Goal: Entertainment & Leisure: Consume media (video, audio)

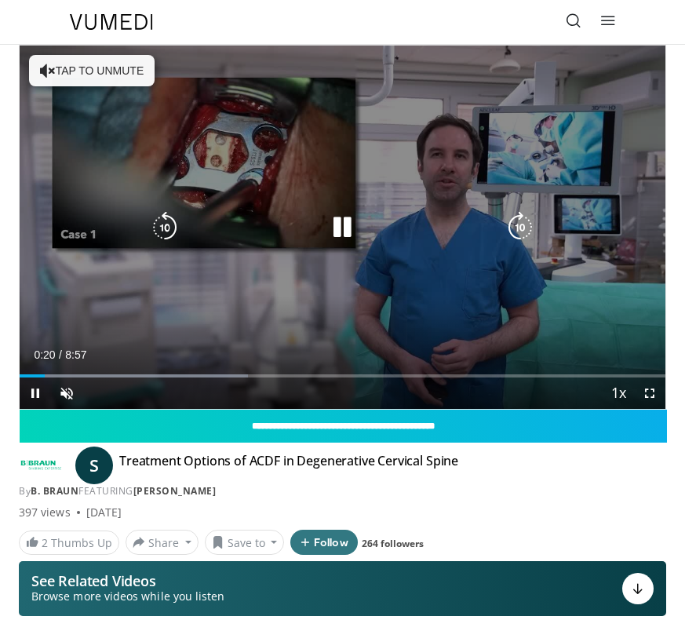
click at [50, 71] on icon "Video Player" at bounding box center [48, 71] width 16 height 16
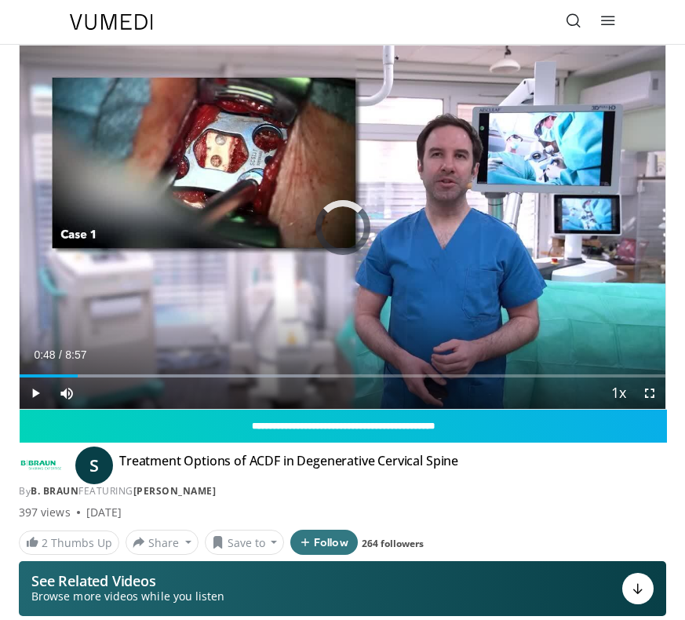
drag, startPoint x: 58, startPoint y: 377, endPoint x: 96, endPoint y: 379, distance: 38.5
click at [96, 379] on div "Current Time 0:48 / Duration 8:57 Play Skip Backward Skip Forward Mute Loaded :…" at bounding box center [343, 392] width 646 height 31
drag, startPoint x: 96, startPoint y: 379, endPoint x: 117, endPoint y: 380, distance: 20.4
click at [117, 380] on video-js "**********" at bounding box center [343, 227] width 646 height 363
drag, startPoint x: 105, startPoint y: 377, endPoint x: 143, endPoint y: 377, distance: 37.7
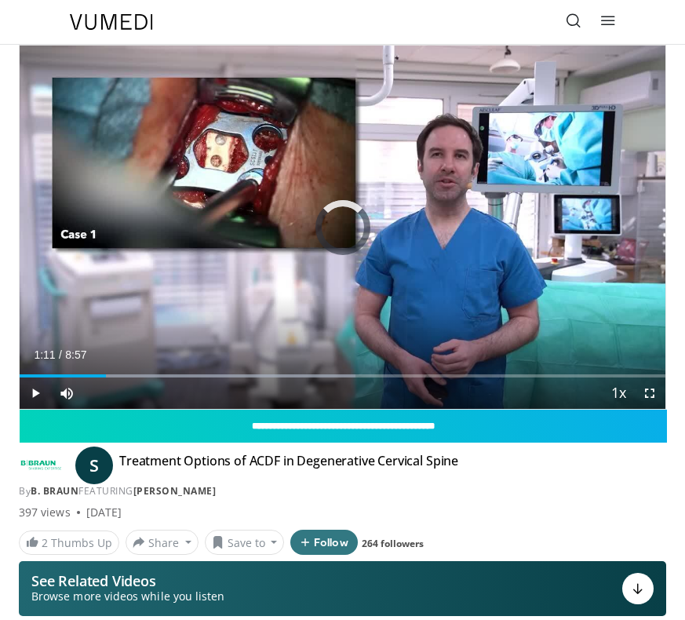
click at [143, 377] on div "Current Time 1:11 / Duration 8:57 Play Skip Backward Skip Forward Mute Loaded :…" at bounding box center [343, 392] width 646 height 31
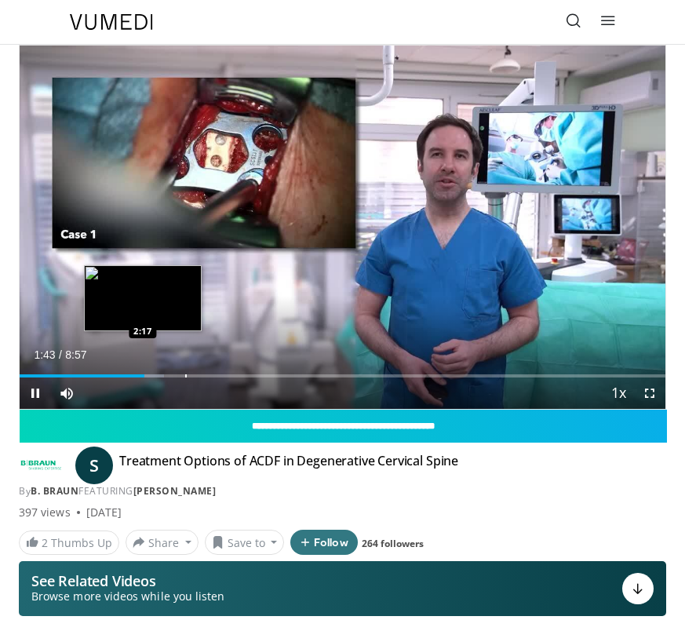
drag, startPoint x: 143, startPoint y: 377, endPoint x: 185, endPoint y: 377, distance: 42.4
click at [185, 377] on video-js "**********" at bounding box center [343, 227] width 646 height 363
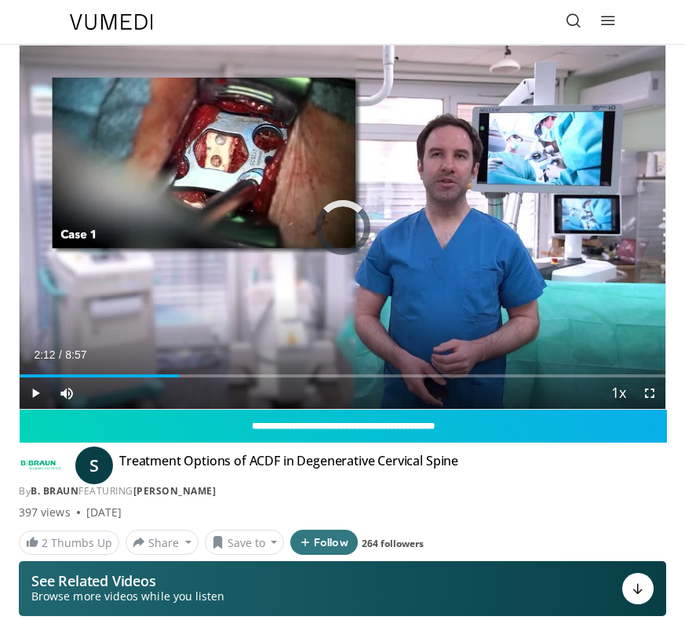
drag, startPoint x: 149, startPoint y: 377, endPoint x: 179, endPoint y: 377, distance: 29.8
click at [179, 377] on div "Current Time 2:12 / Duration 8:57 Play Skip Backward Skip Forward Mute Loaded :…" at bounding box center [343, 392] width 646 height 31
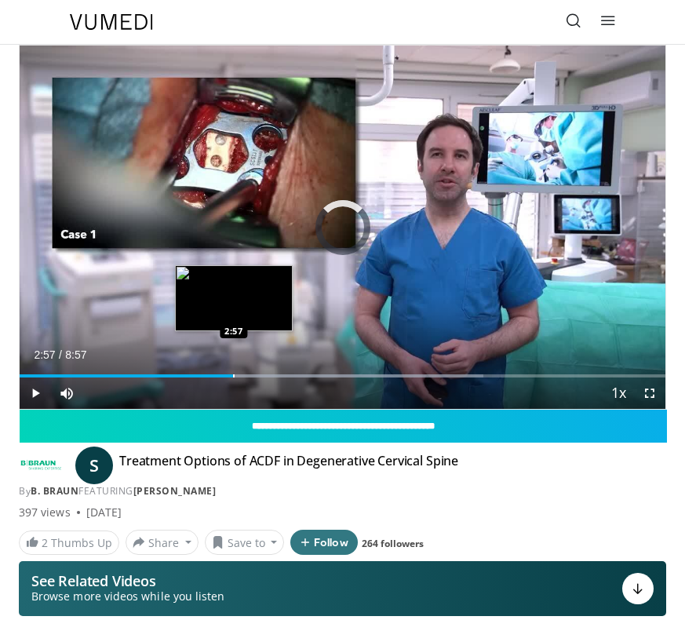
drag, startPoint x: 221, startPoint y: 377, endPoint x: 234, endPoint y: 377, distance: 12.6
click at [234, 377] on div "Progress Bar" at bounding box center [234, 375] width 2 height 3
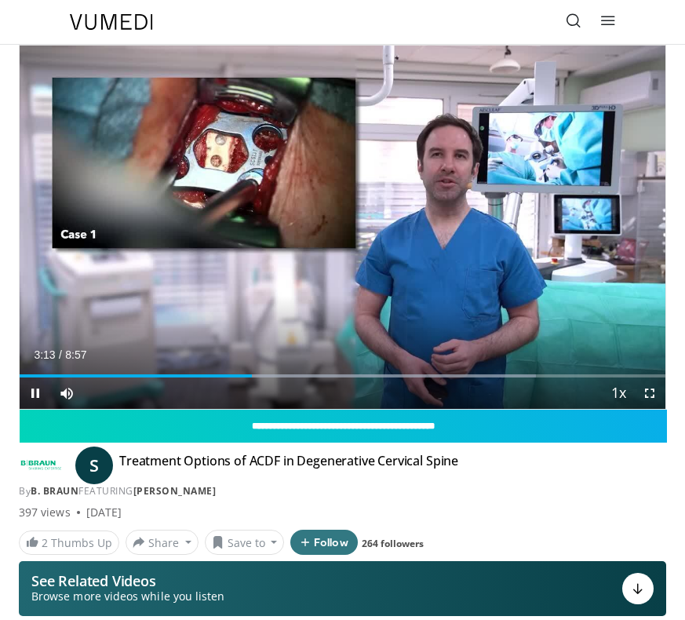
drag, startPoint x: 251, startPoint y: 377, endPoint x: 274, endPoint y: 377, distance: 22.8
click at [274, 377] on div "Current Time 3:13 / Duration 8:57 Pause Skip Backward Skip Forward Mute Loaded …" at bounding box center [343, 392] width 646 height 31
drag, startPoint x: 255, startPoint y: 377, endPoint x: 300, endPoint y: 378, distance: 45.5
click at [300, 378] on div "Current Time 3:53 / Duration 8:57 Play Skip Backward Skip Forward Mute Loaded :…" at bounding box center [343, 392] width 646 height 31
drag, startPoint x: 312, startPoint y: 378, endPoint x: 368, endPoint y: 380, distance: 55.7
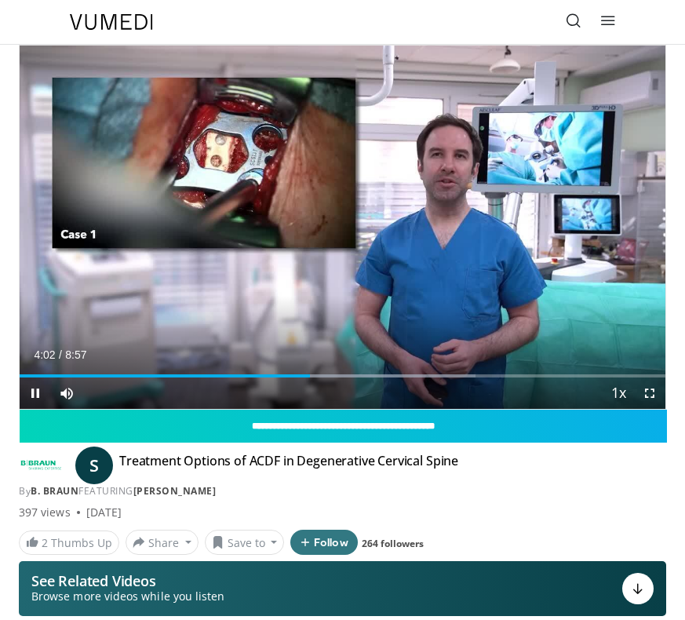
click at [368, 380] on div "Current Time 4:02 / Duration 8:57 Pause Skip Backward Skip Forward Mute Loaded …" at bounding box center [343, 392] width 646 height 31
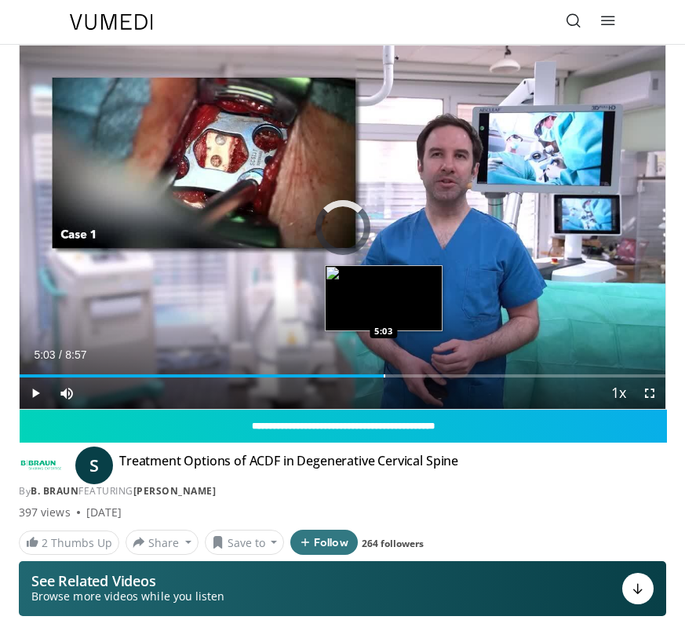
drag, startPoint x: 314, startPoint y: 376, endPoint x: 384, endPoint y: 376, distance: 69.8
click at [384, 376] on div "Progress Bar" at bounding box center [385, 375] width 2 height 3
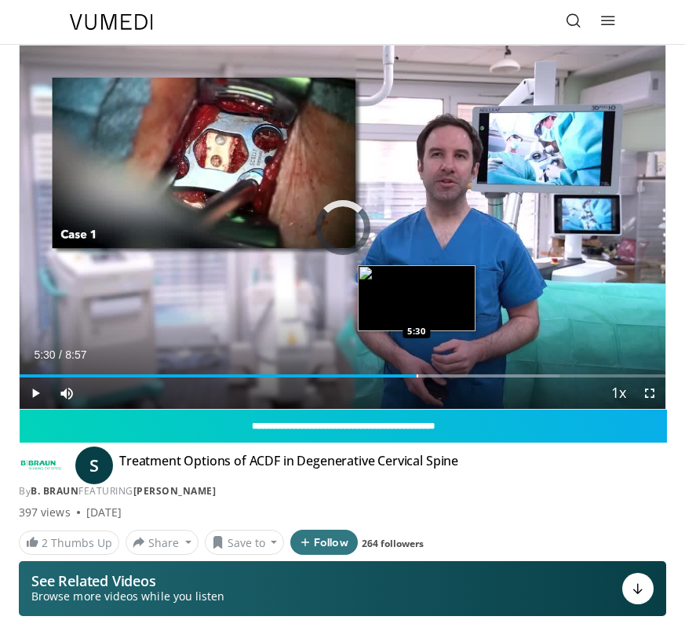
drag, startPoint x: 384, startPoint y: 377, endPoint x: 417, endPoint y: 377, distance: 32.9
click at [417, 377] on div "Progress Bar" at bounding box center [418, 375] width 2 height 3
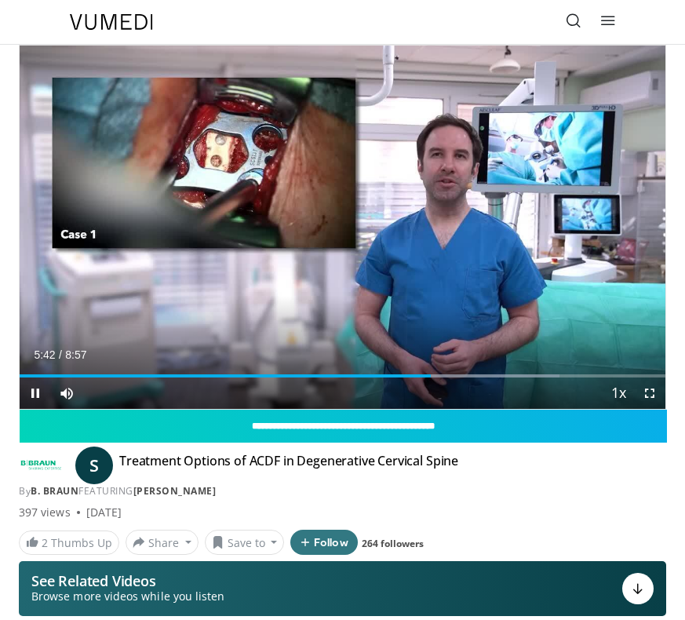
click at [650, 394] on span "Video Player" at bounding box center [649, 392] width 31 height 31
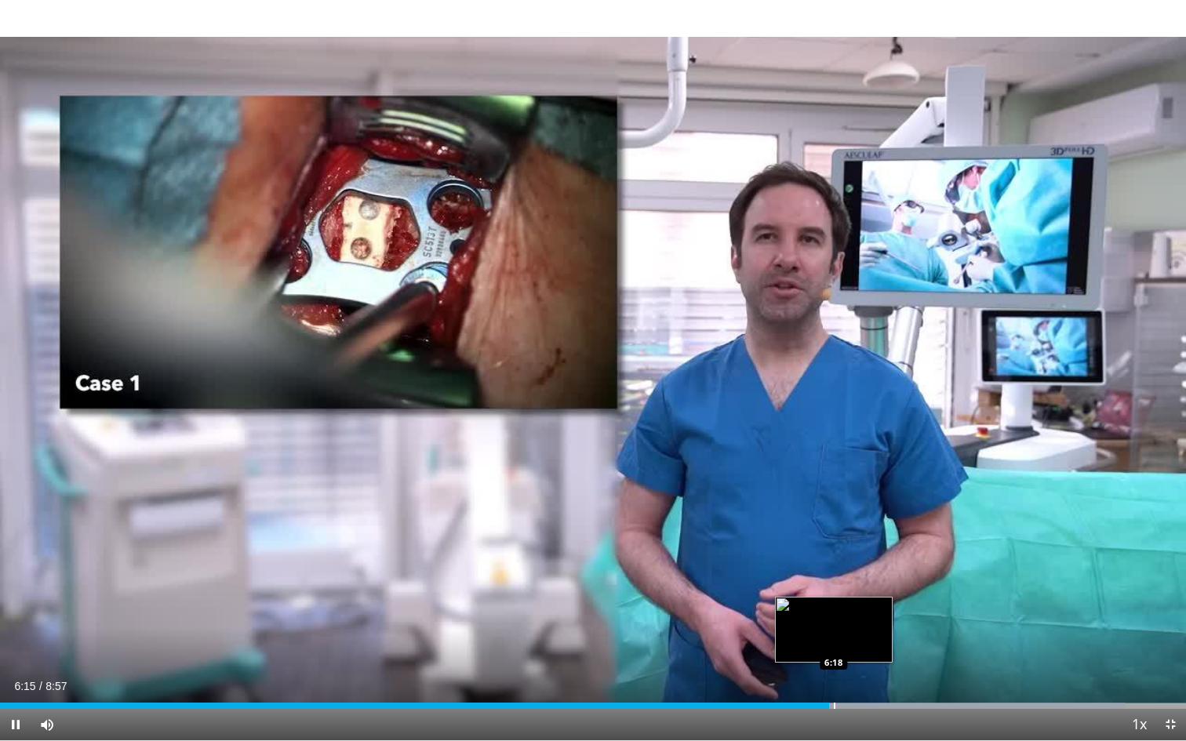
drag, startPoint x: 822, startPoint y: 705, endPoint x: 835, endPoint y: 705, distance: 12.6
click at [684, 619] on video-js "**********" at bounding box center [593, 370] width 1186 height 741
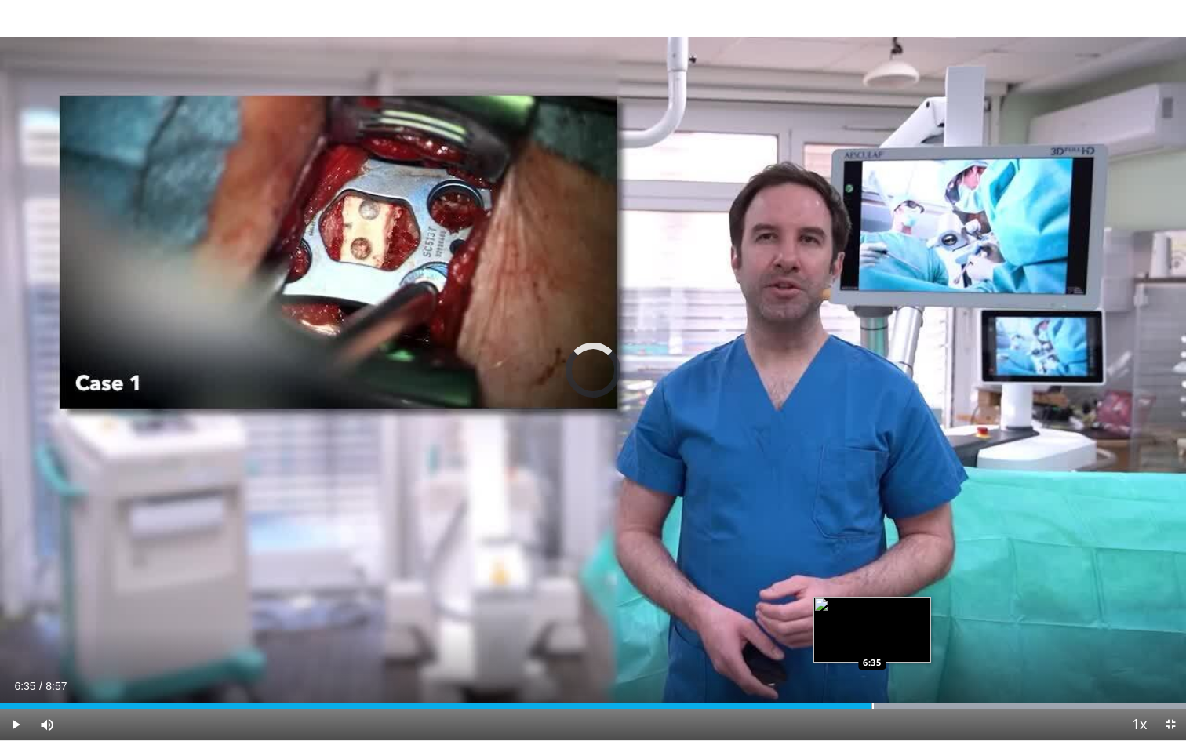
drag, startPoint x: 838, startPoint y: 703, endPoint x: 872, endPoint y: 703, distance: 34.5
click at [684, 619] on div "Progress Bar" at bounding box center [873, 706] width 2 height 6
drag, startPoint x: 873, startPoint y: 705, endPoint x: 906, endPoint y: 705, distance: 32.9
click at [684, 619] on div "Progress Bar" at bounding box center [906, 706] width 2 height 6
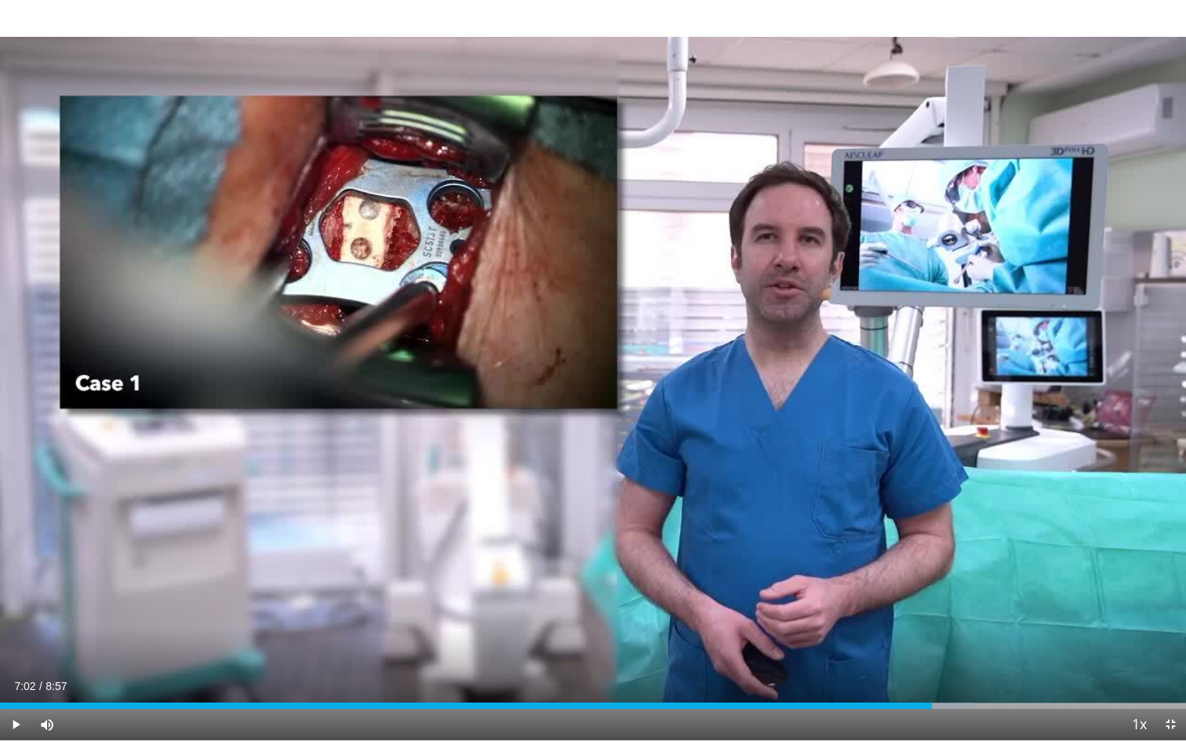
drag, startPoint x: 906, startPoint y: 705, endPoint x: 932, endPoint y: 702, distance: 26.1
click at [684, 619] on div "Loaded : 82.17% 7:01 7:02" at bounding box center [593, 701] width 1186 height 15
drag, startPoint x: 934, startPoint y: 704, endPoint x: 974, endPoint y: 704, distance: 40.8
click at [684, 619] on div "Loaded : 91.09% 7:22 7:22" at bounding box center [593, 706] width 1186 height 6
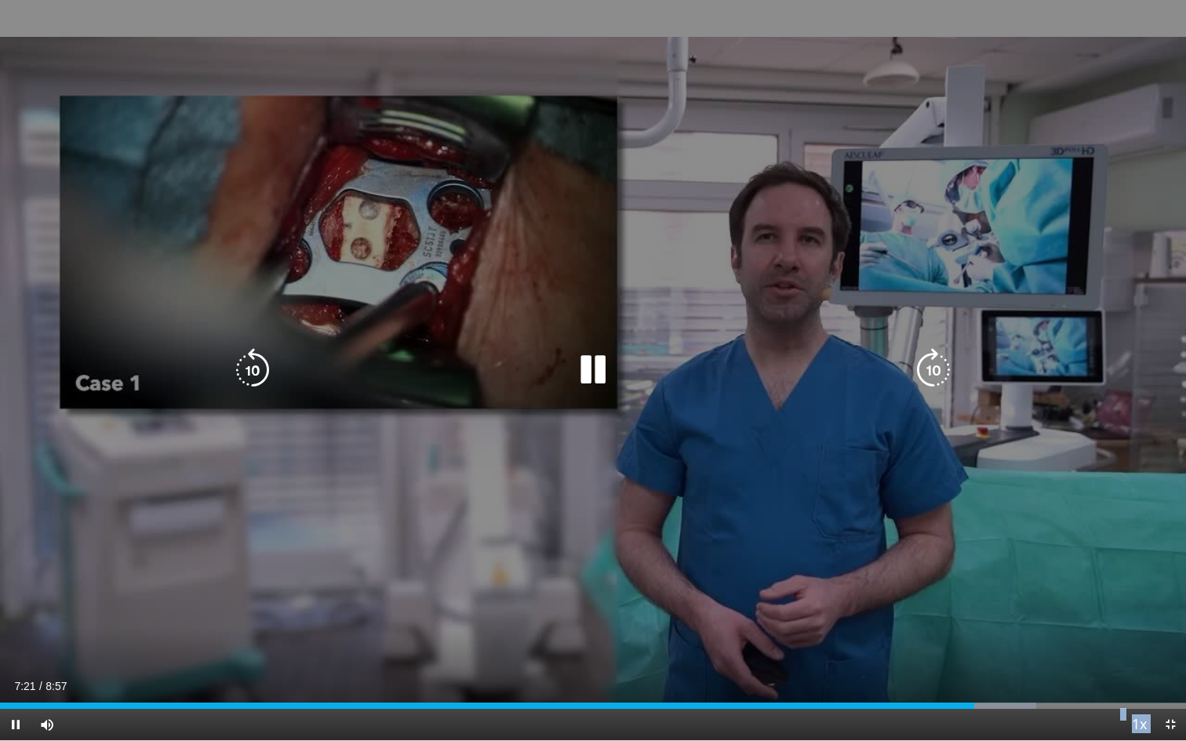
drag, startPoint x: 974, startPoint y: 704, endPoint x: 1025, endPoint y: 695, distance: 50.9
click at [684, 619] on video-js "**********" at bounding box center [593, 370] width 1186 height 741
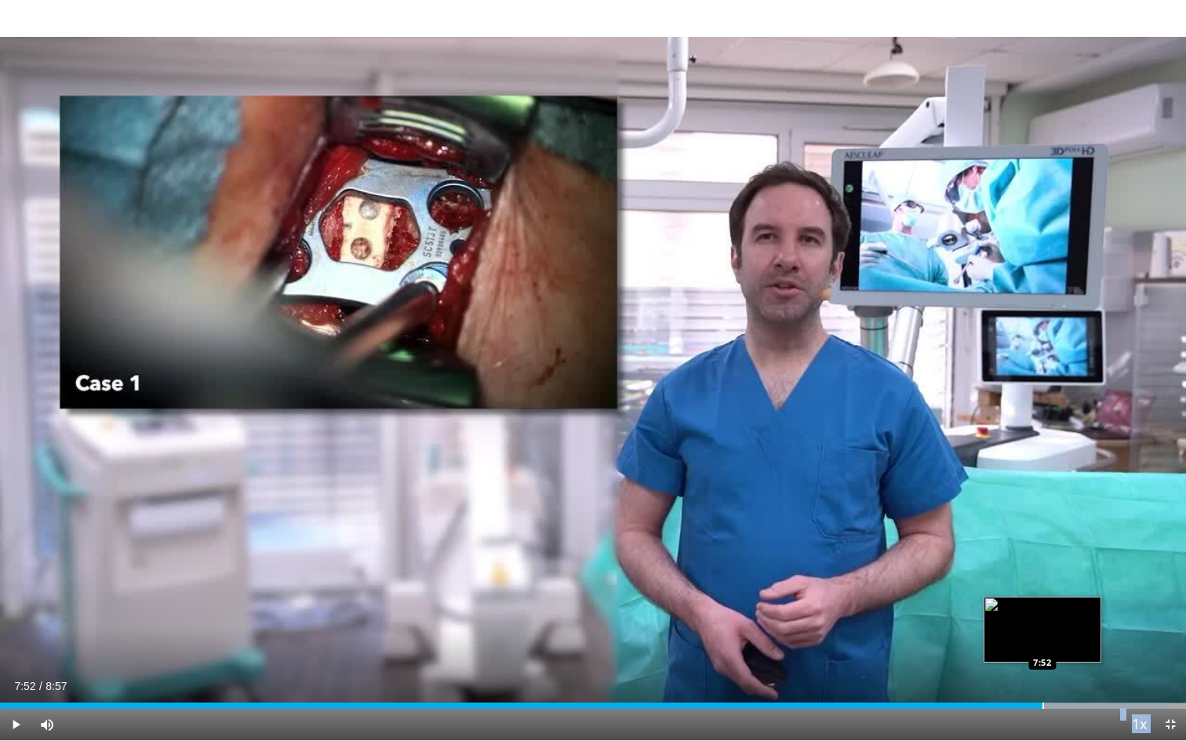
drag, startPoint x: 978, startPoint y: 704, endPoint x: 1043, endPoint y: 704, distance: 64.3
click at [684, 619] on div "Loaded : 98.53% 7:52 7:52" at bounding box center [593, 706] width 1186 height 6
drag, startPoint x: 1043, startPoint y: 704, endPoint x: 1091, endPoint y: 704, distance: 48.6
click at [684, 619] on div "Progress Bar" at bounding box center [1091, 706] width 2 height 6
